Goal: Communication & Community: Answer question/provide support

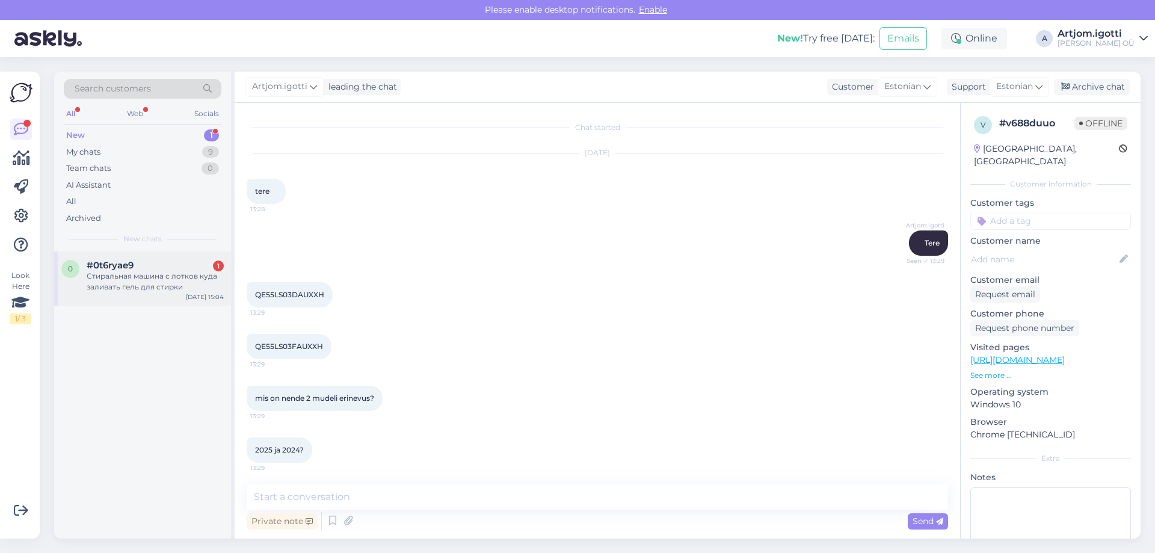
scroll to position [1455, 0]
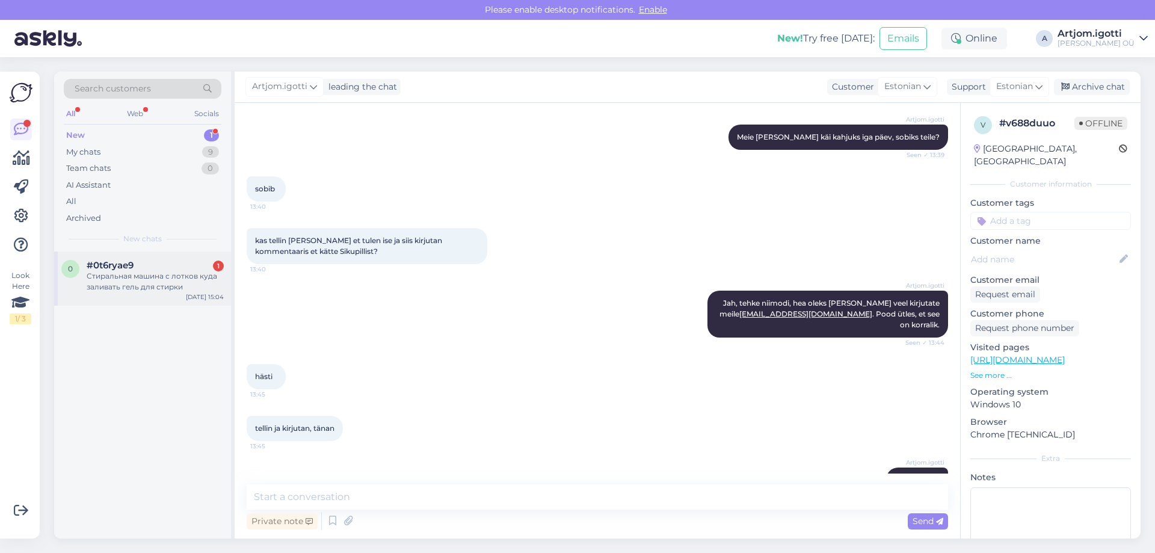
click at [149, 277] on div "Стиральная машина с лотков куда заливать гель для стирки" at bounding box center [155, 282] width 137 height 22
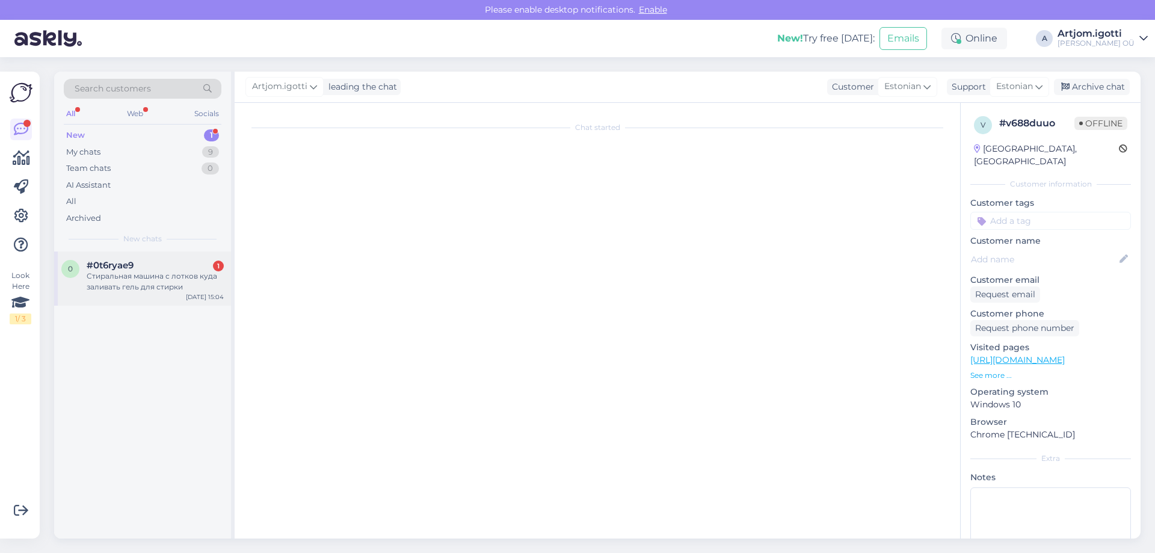
scroll to position [0, 0]
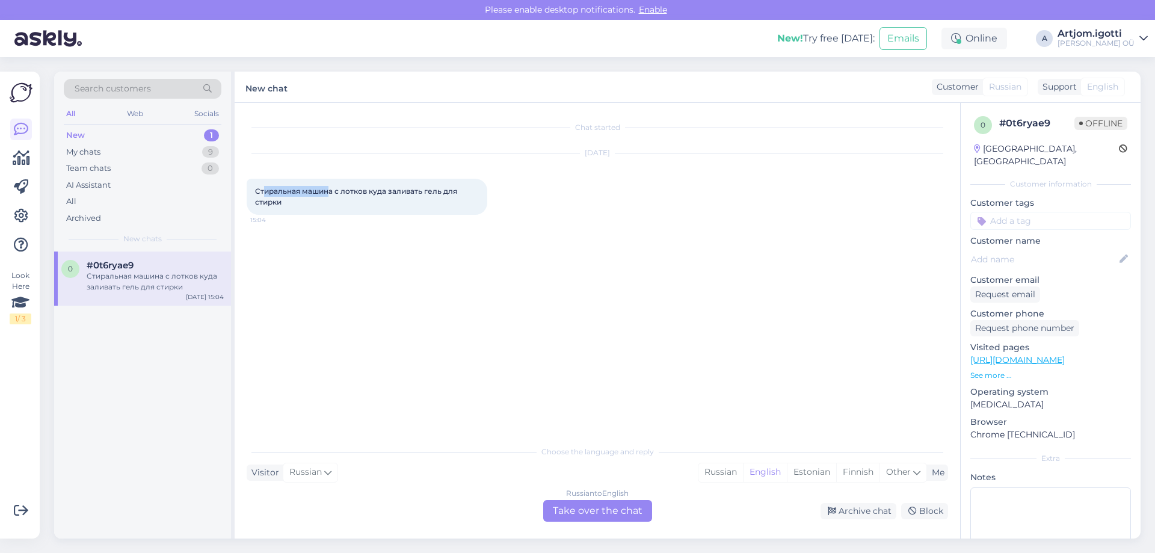
drag, startPoint x: 266, startPoint y: 190, endPoint x: 329, endPoint y: 190, distance: 63.1
click at [329, 190] on span "Стиральная машина с лотков куда заливать гель для стирки" at bounding box center [357, 196] width 204 height 20
click at [418, 191] on span "Стиральная машина с лотков куда заливать гель для стирки" at bounding box center [357, 196] width 204 height 20
click at [713, 468] on div "Russian" at bounding box center [720, 472] width 45 height 18
click at [627, 503] on div "Russian to Russian Take over the chat" at bounding box center [597, 511] width 109 height 22
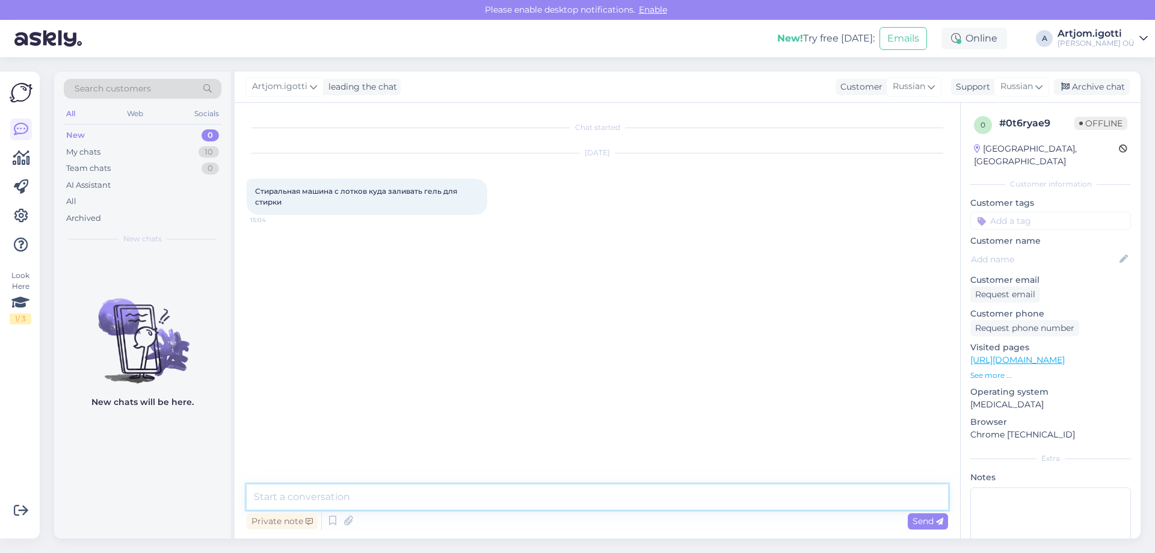
click at [483, 485] on textarea at bounding box center [597, 496] width 701 height 25
type textarea "Ü"
type textarea "З"
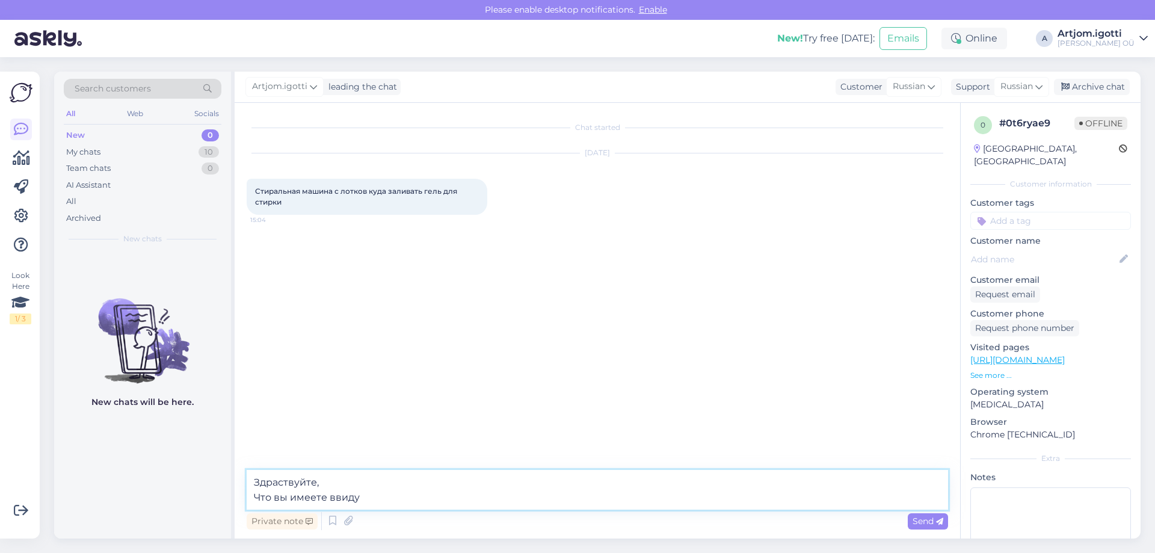
type textarea "Здраствуйте, Что вы имеете ввиду_"
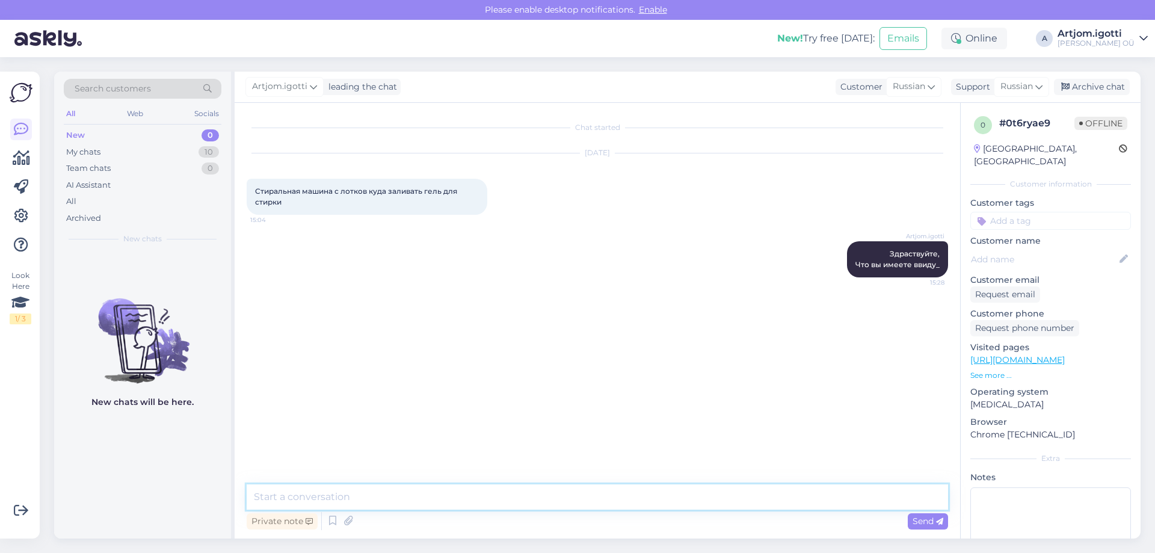
type textarea "?"
